Goal: Feedback & Contribution: Contribute content

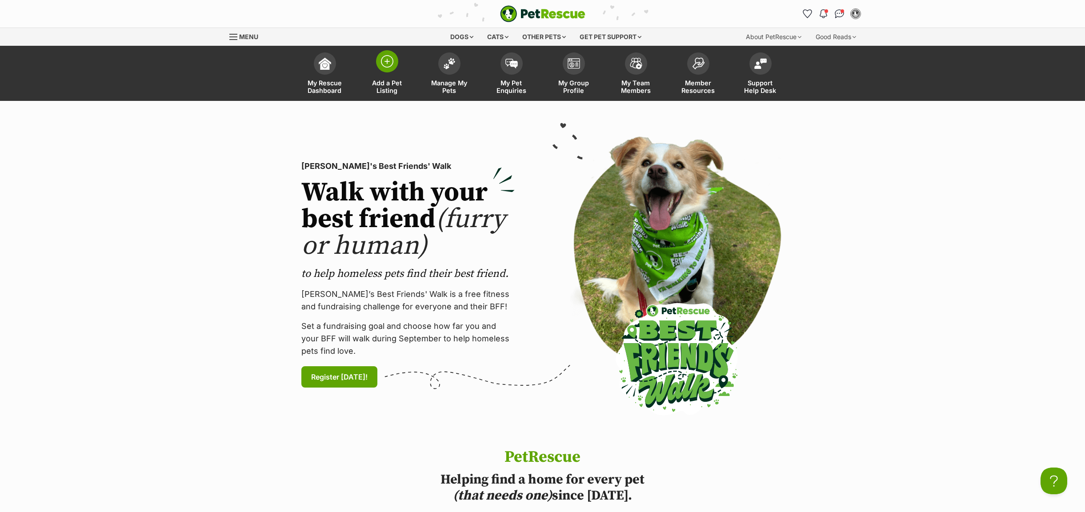
click at [387, 93] on span "Add a Pet Listing" at bounding box center [387, 86] width 40 height 15
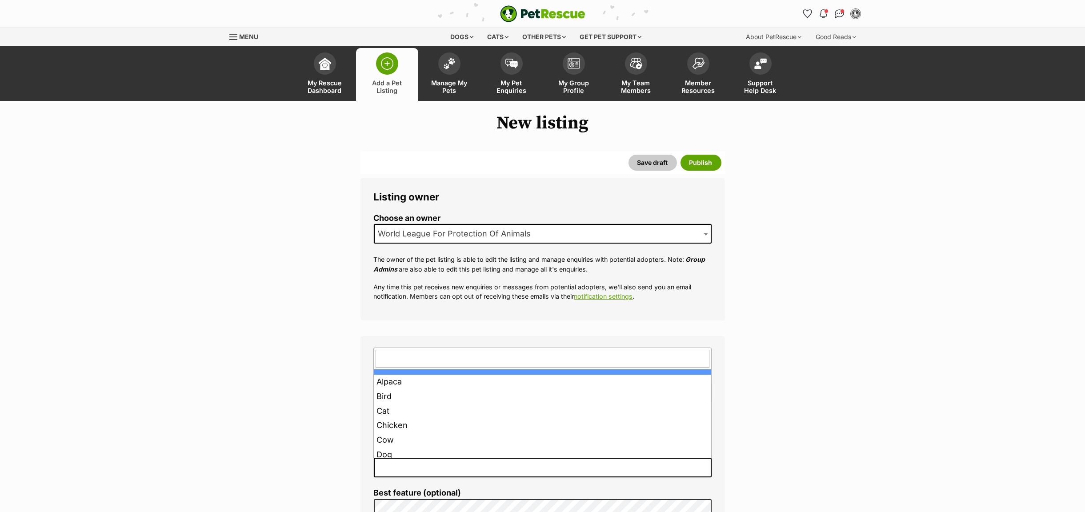
click at [486, 460] on span at bounding box center [543, 468] width 338 height 20
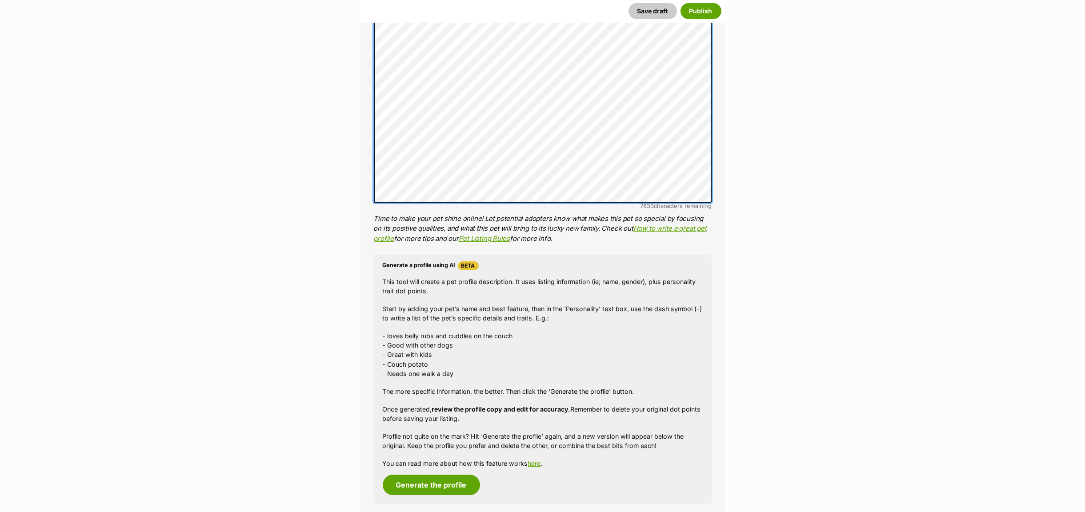
scroll to position [734, 0]
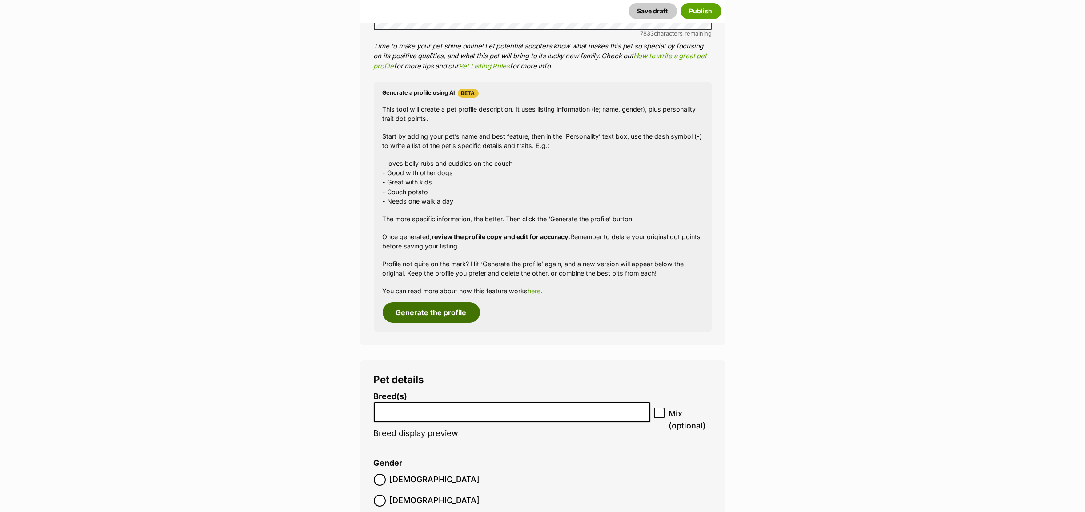
click at [432, 307] on button "Generate the profile" at bounding box center [431, 312] width 97 height 20
click at [405, 415] on input "search" at bounding box center [512, 409] width 270 height 9
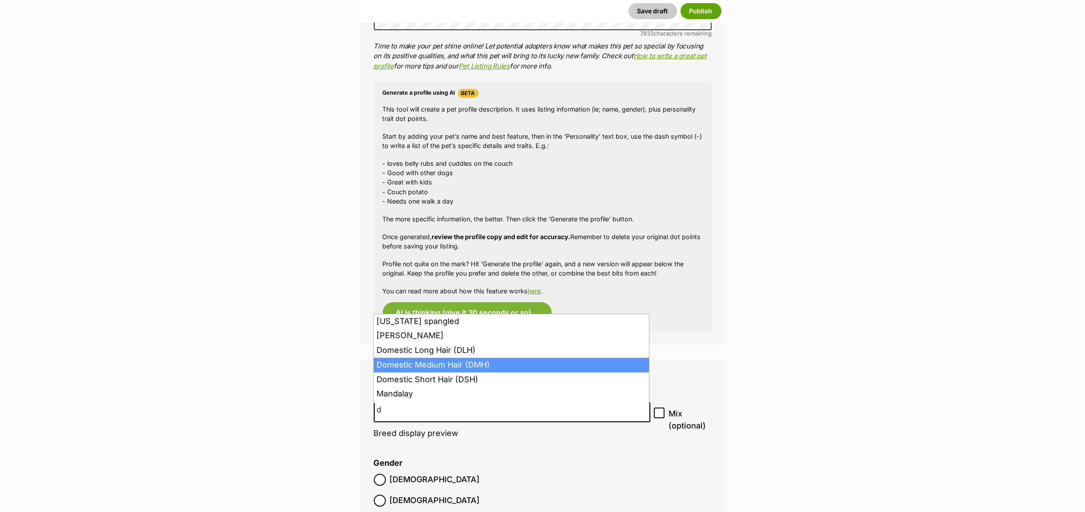
type input "d"
select select "252101"
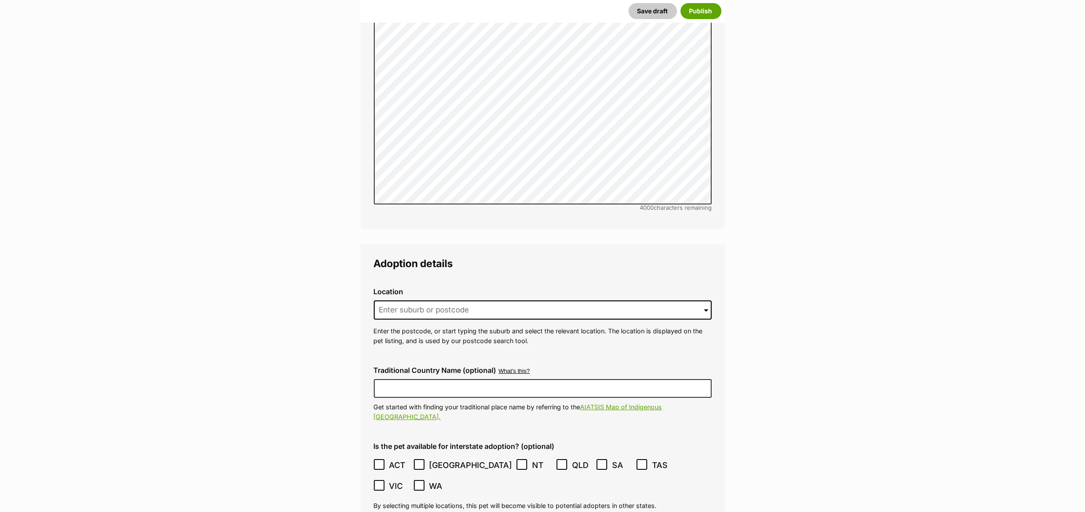
scroll to position [2079, 0]
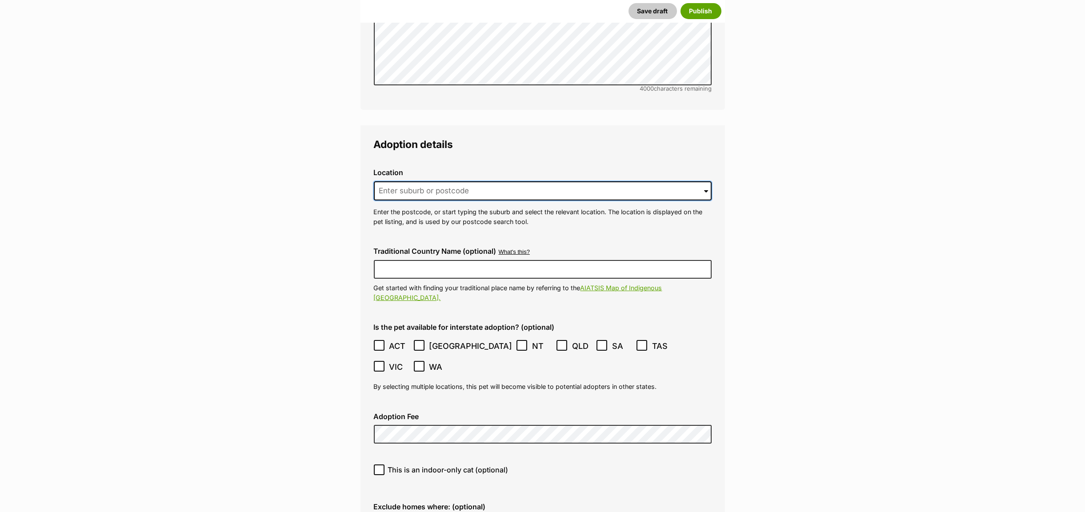
click at [390, 181] on input at bounding box center [543, 191] width 338 height 20
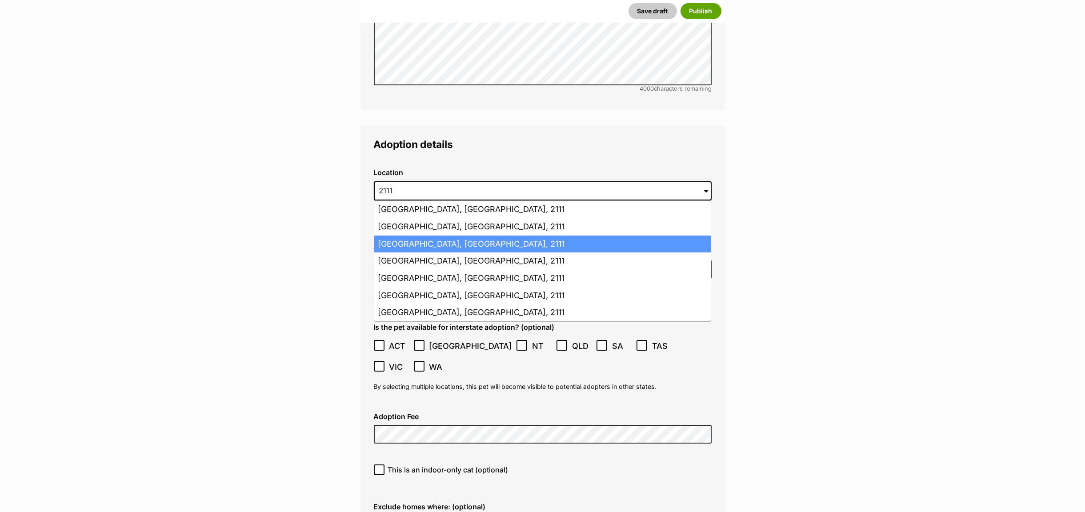
click at [409, 236] on li "Gladesville, New South Wales, 2111" at bounding box center [542, 244] width 337 height 17
type input "Gladesville, New South Wales, 2111"
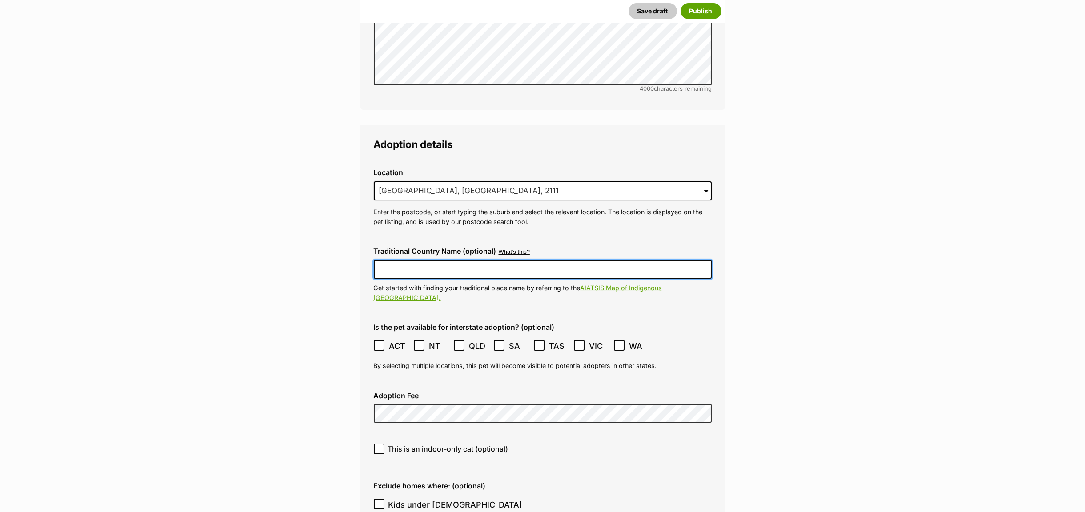
click at [417, 260] on input "Traditional Country Name (optional)" at bounding box center [543, 269] width 338 height 19
type input "Wallumettagal"
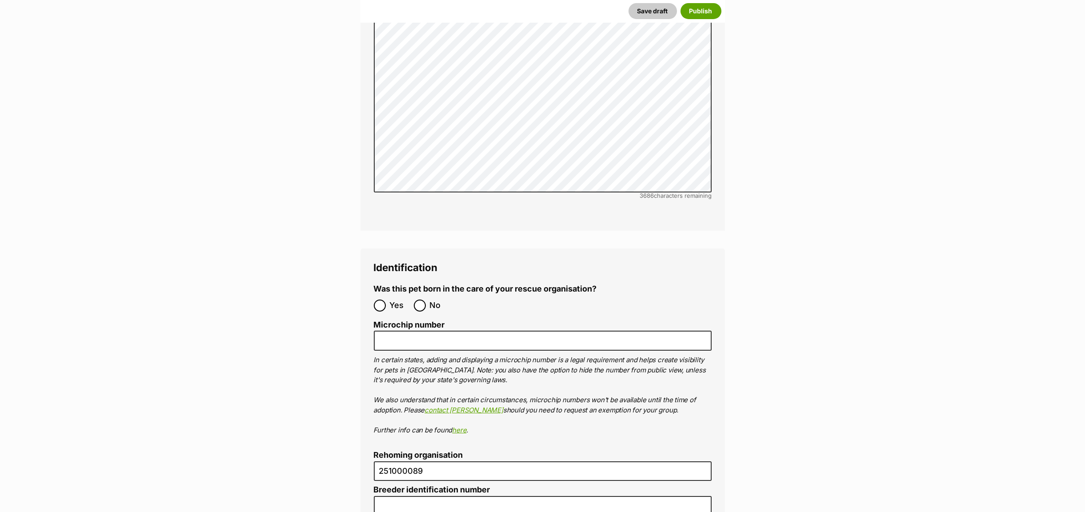
scroll to position [2879, 0]
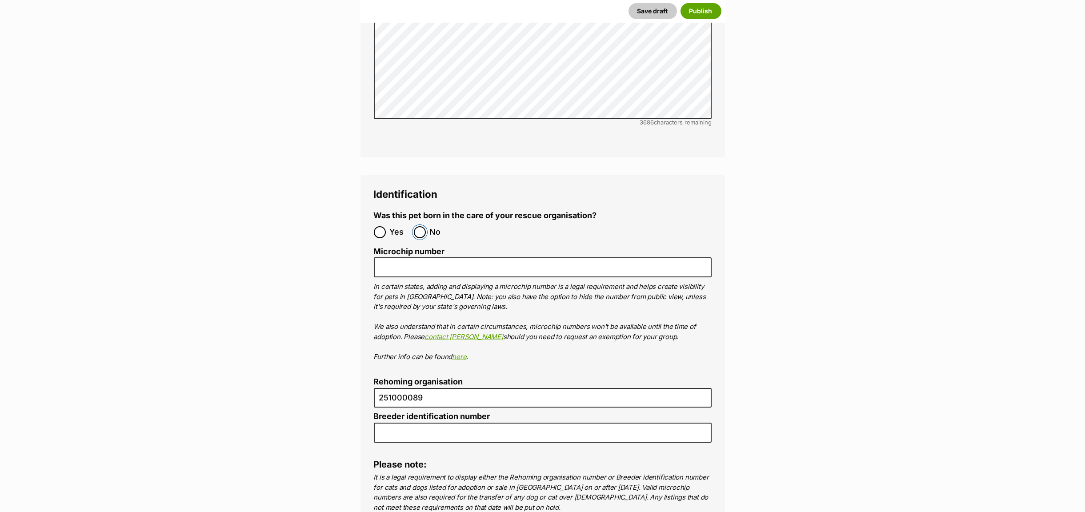
click at [423, 226] on input "No" at bounding box center [420, 232] width 12 height 12
radio input "true"
